Goal: Use online tool/utility

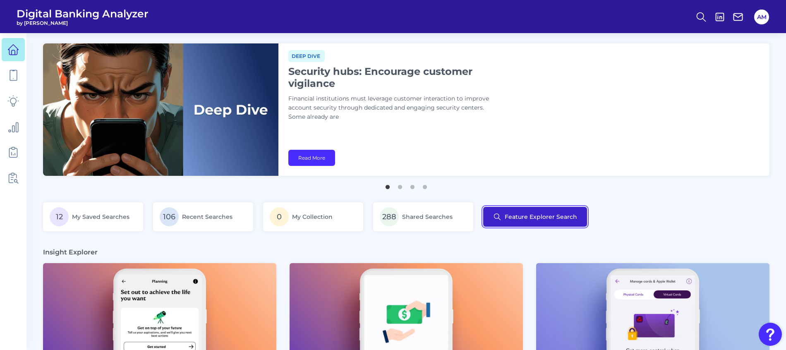
click at [540, 223] on button "Feature Explorer Search" at bounding box center [535, 217] width 104 height 20
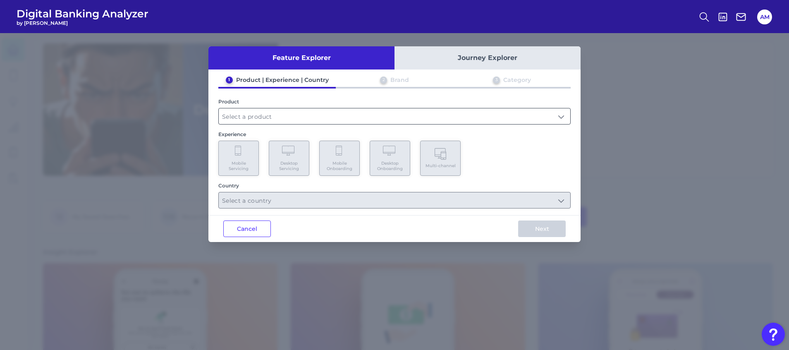
click at [335, 112] on input "text" at bounding box center [394, 116] width 351 height 16
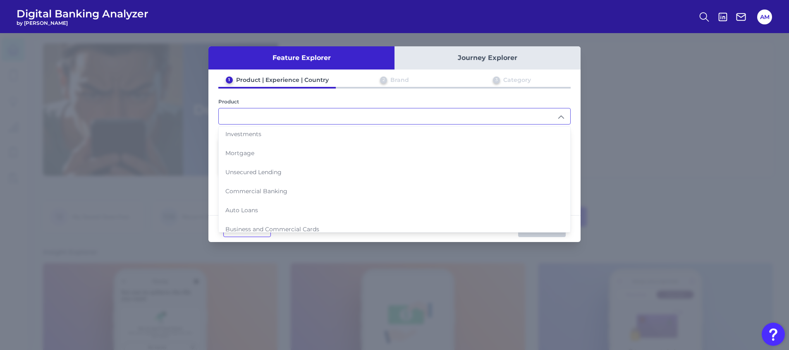
scroll to position [85, 0]
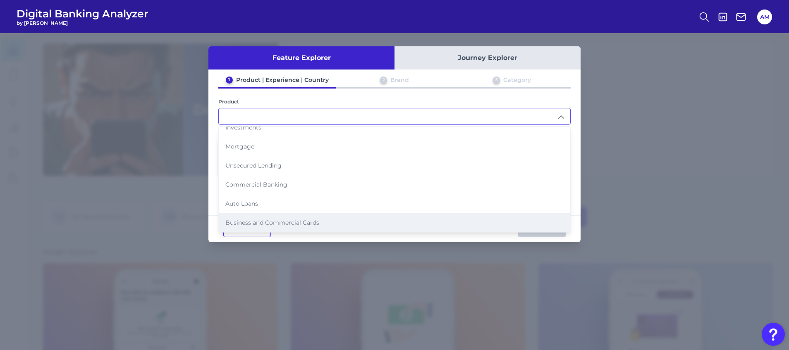
click at [292, 222] on span "Business and Commercial Cards" at bounding box center [272, 222] width 94 height 7
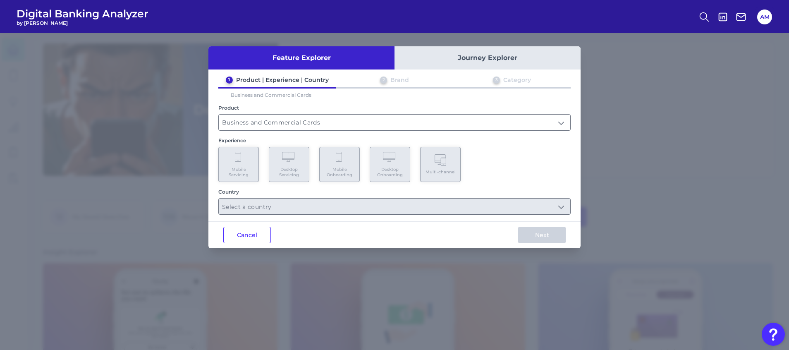
type input "Business and Commercial Cards"
click at [329, 173] on span "Mobile Onboarding" at bounding box center [339, 172] width 31 height 11
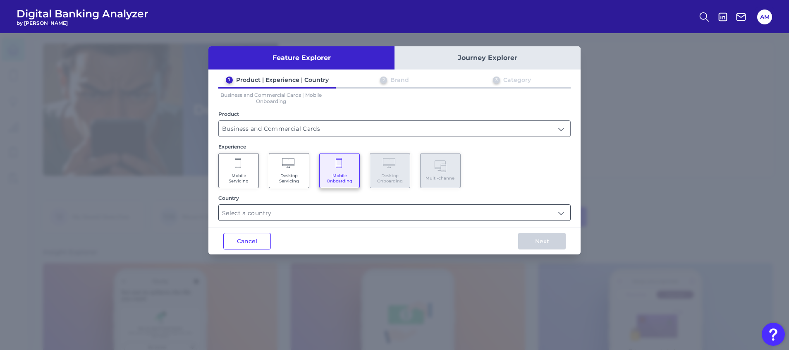
click at [349, 218] on input "text" at bounding box center [394, 213] width 351 height 16
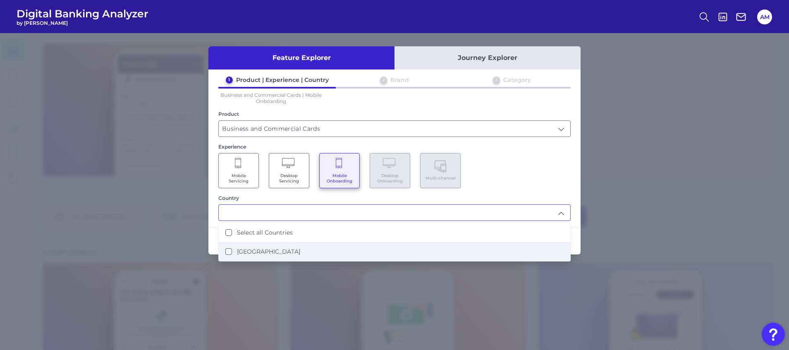
click at [238, 255] on li "[GEOGRAPHIC_DATA]" at bounding box center [394, 251] width 351 height 19
type input "Select all Countries"
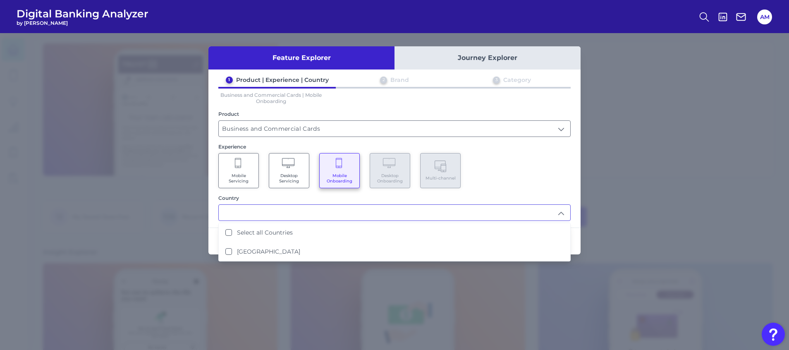
scroll to position [0, 0]
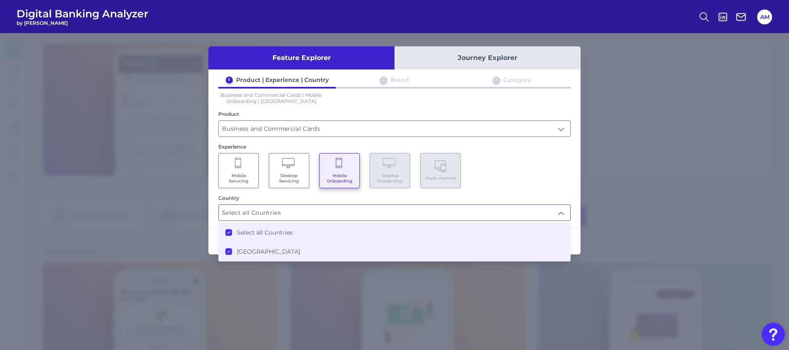
click at [508, 181] on div "Mobile Servicing Desktop Servicing Mobile Onboarding Desktop Onboarding Multi-c…" at bounding box center [394, 170] width 352 height 35
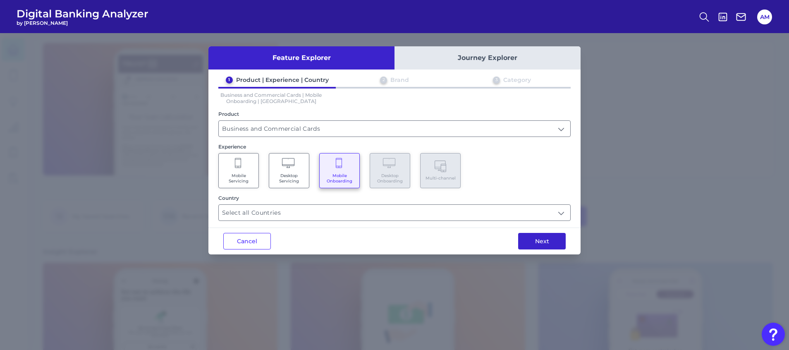
click at [539, 242] on button "Next" at bounding box center [542, 241] width 48 height 17
